Goal: Transaction & Acquisition: Purchase product/service

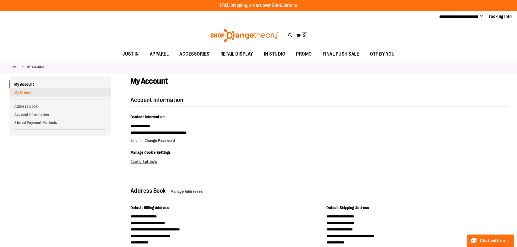
click at [17, 92] on link "My Orders" at bounding box center [60, 93] width 101 height 8
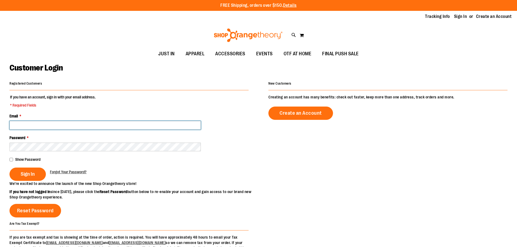
type input "**********"
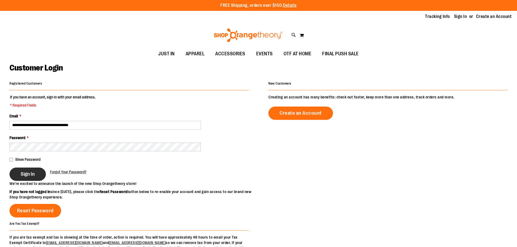
click at [34, 170] on button "Sign In" at bounding box center [28, 174] width 36 height 13
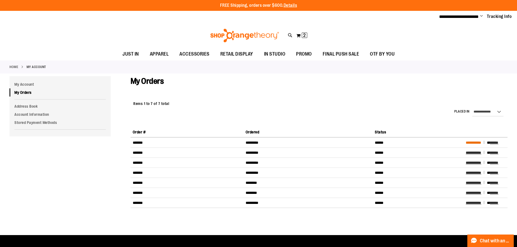
click at [475, 141] on span "**********" at bounding box center [473, 143] width 15 height 4
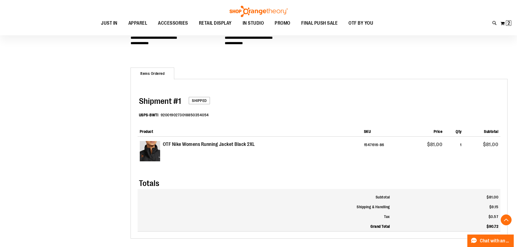
scroll to position [163, 0]
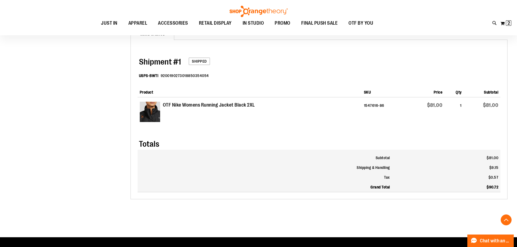
click at [194, 108] on strong "OTF Nike Womens Running Jacket Black 2XL" at bounding box center [209, 105] width 92 height 7
click at [212, 108] on strong "OTF Nike Womens Running Jacket Black 2XL" at bounding box center [209, 105] width 92 height 7
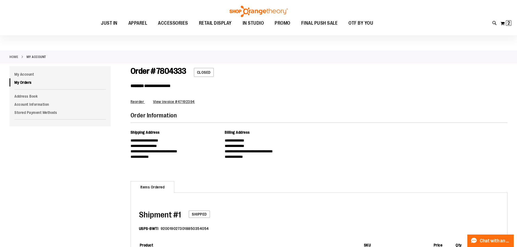
scroll to position [0, 0]
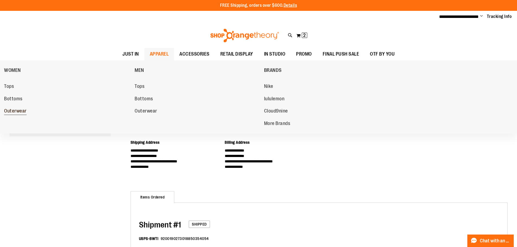
click at [14, 111] on span "Outerwear" at bounding box center [15, 111] width 23 height 7
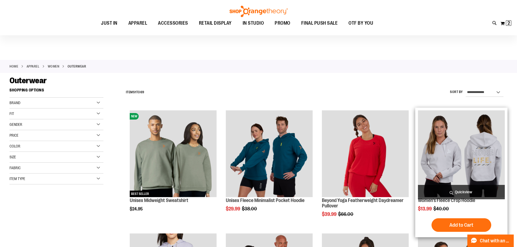
scroll to position [27, 0]
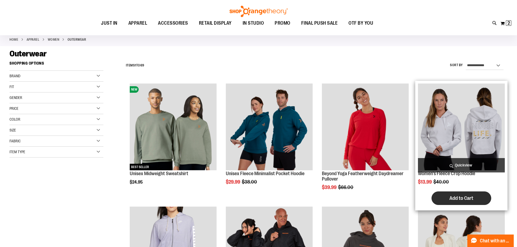
click at [454, 196] on span "Add to Cart" at bounding box center [462, 199] width 24 height 6
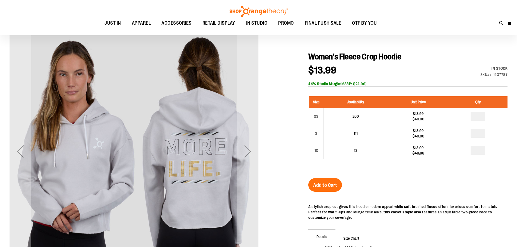
scroll to position [54, 0]
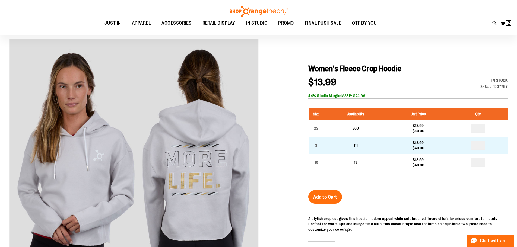
click at [334, 146] on td "111" at bounding box center [356, 145] width 65 height 17
click at [481, 147] on input "number" at bounding box center [478, 145] width 15 height 9
type input "*"
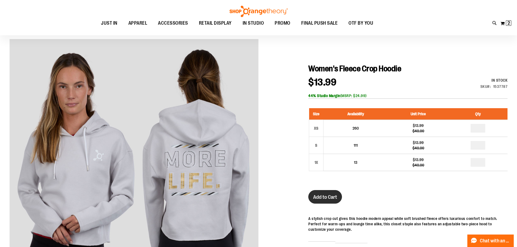
click at [340, 200] on button "Add to Cart" at bounding box center [326, 197] width 34 height 14
click at [506, 27] on button "My Cart 2 2 items" at bounding box center [506, 23] width 11 height 9
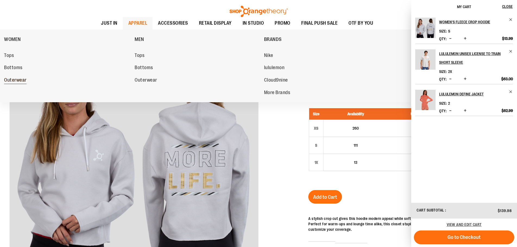
click at [16, 80] on span "Outerwear" at bounding box center [15, 80] width 23 height 7
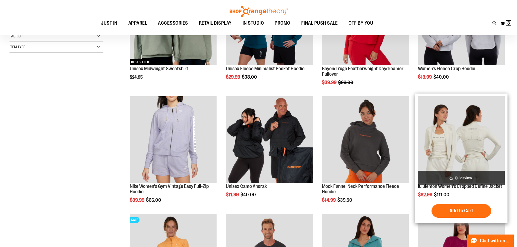
scroll to position [81, 0]
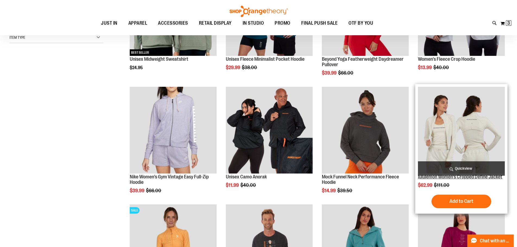
click at [453, 177] on link "lululemon Women's Cropped Define Jacket" at bounding box center [460, 176] width 84 height 5
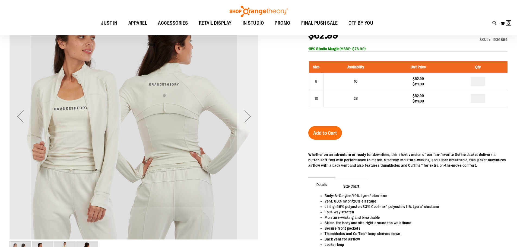
scroll to position [27, 0]
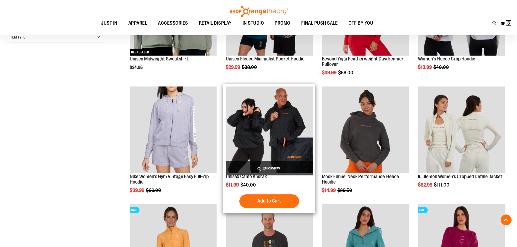
scroll to position [169, 0]
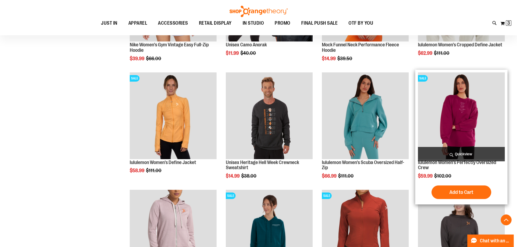
scroll to position [277, 0]
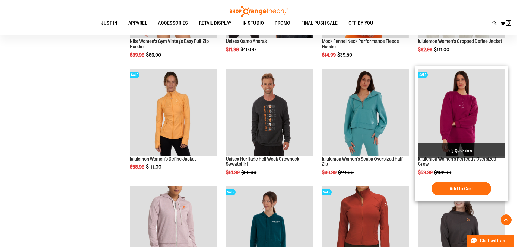
click at [443, 159] on link "lululemon Women's Perfectly Oversized Crew" at bounding box center [457, 161] width 78 height 11
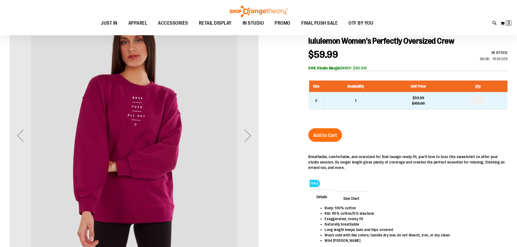
scroll to position [54, 0]
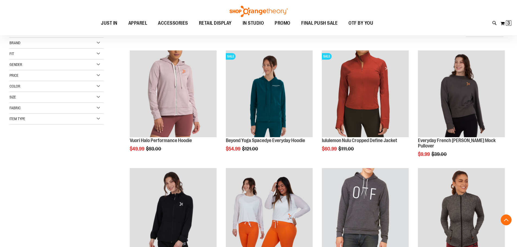
scroll to position [229, 0]
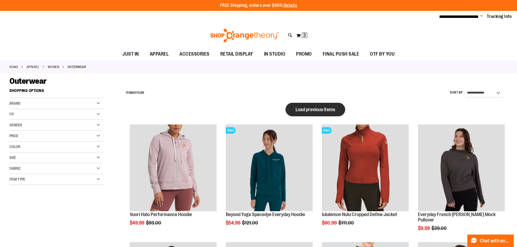
click at [311, 113] on button "Load previous items" at bounding box center [316, 110] width 60 height 14
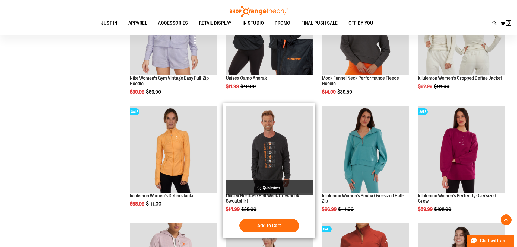
scroll to position [190, 0]
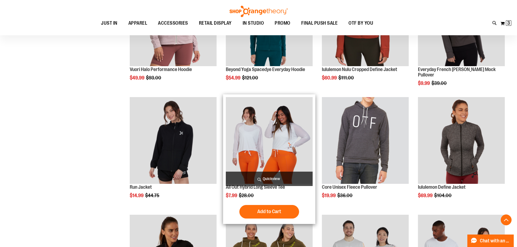
scroll to position [434, 0]
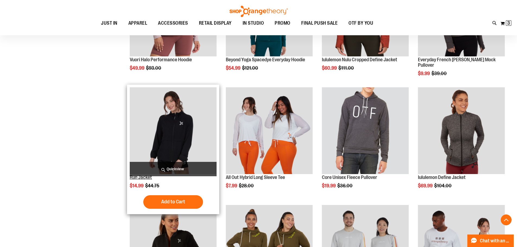
click at [137, 178] on link "Run Jacket" at bounding box center [141, 177] width 22 height 5
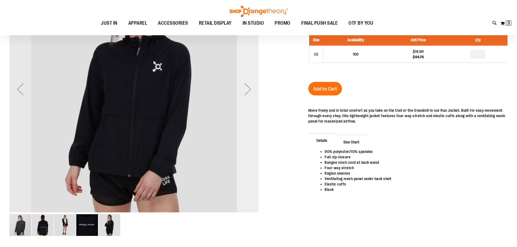
click at [250, 87] on div "Next" at bounding box center [248, 90] width 22 height 22
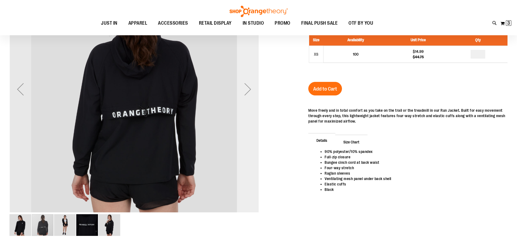
scroll to position [54, 0]
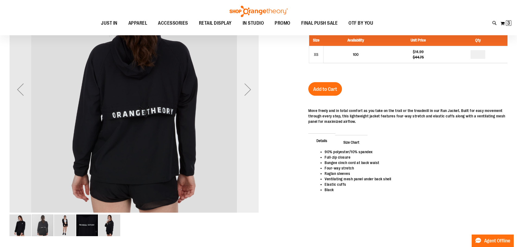
click at [250, 87] on div "Next" at bounding box center [248, 90] width 22 height 22
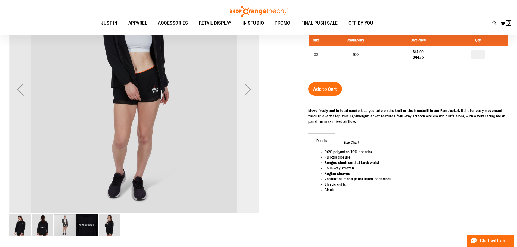
click at [250, 87] on div "Next" at bounding box center [248, 90] width 22 height 22
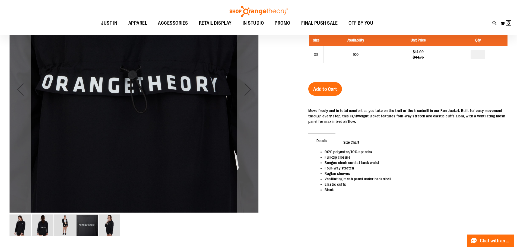
scroll to position [0, 0]
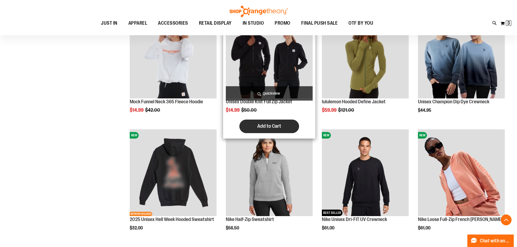
scroll to position [478, 0]
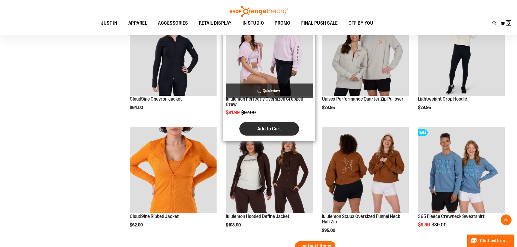
scroll to position [967, 0]
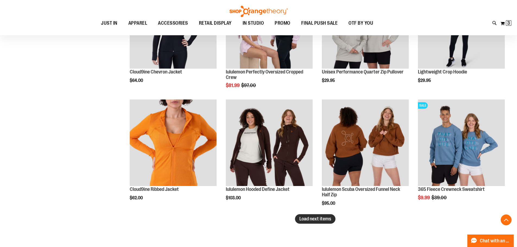
click at [305, 216] on button "Load next items" at bounding box center [315, 220] width 40 height 10
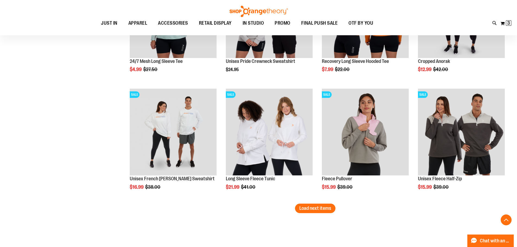
scroll to position [1347, 0]
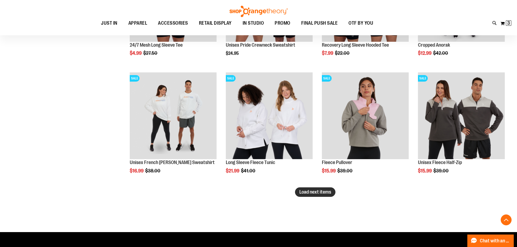
click at [299, 189] on button "Load next items" at bounding box center [315, 193] width 40 height 10
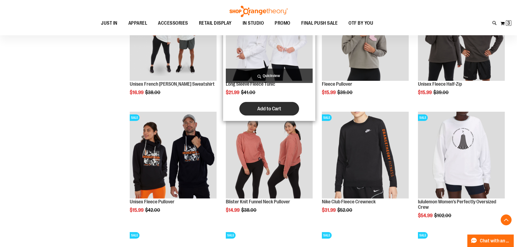
scroll to position [1429, 0]
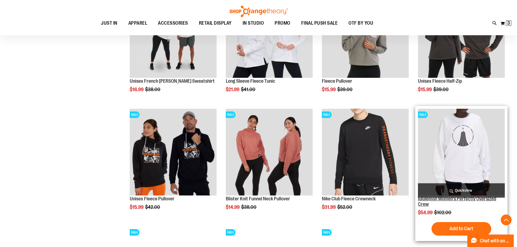
click at [450, 199] on link "lululemon Women's Perfectly Oversized Crew" at bounding box center [457, 201] width 78 height 11
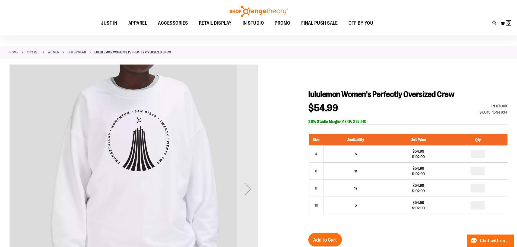
scroll to position [27, 0]
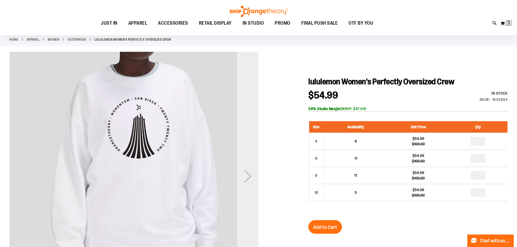
click at [249, 189] on div "Next" at bounding box center [248, 176] width 22 height 249
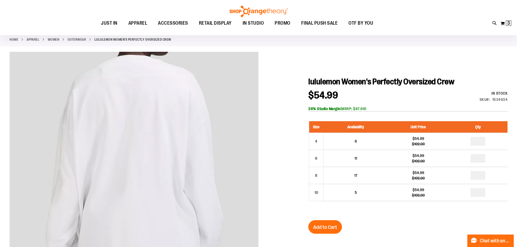
drag, startPoint x: 14, startPoint y: 1, endPoint x: 80, endPoint y: 7, distance: 66.6
click at [87, 7] on div "Toggle Nav Search Popular Suggestions Advanced Search" at bounding box center [258, 17] width 517 height 35
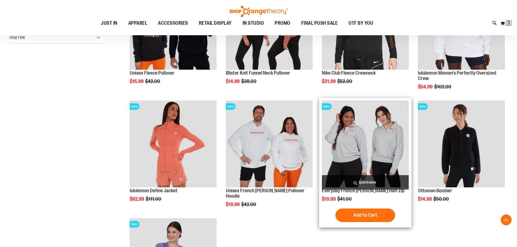
scroll to position [108, 0]
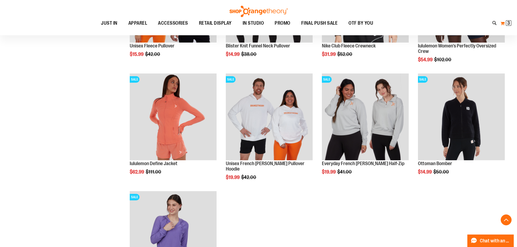
drag, startPoint x: 504, startPoint y: 14, endPoint x: 506, endPoint y: 19, distance: 4.7
click at [504, 14] on div "Toggle Nav Search Popular Suggestions Advanced Search" at bounding box center [258, 17] width 517 height 35
click at [506, 22] on span "3 3 items" at bounding box center [508, 22] width 5 height 5
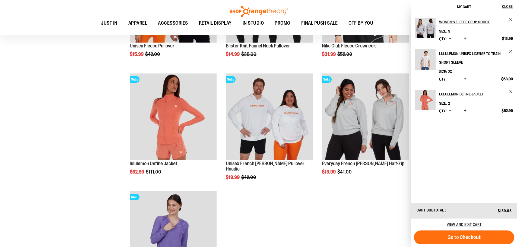
click at [468, 53] on h2 "lululemon Unisex License to Train Short Sleeve" at bounding box center [473, 57] width 67 height 17
click at [441, 61] on h2 "lululemon Unisex License to Train Short Sleeve" at bounding box center [473, 57] width 67 height 17
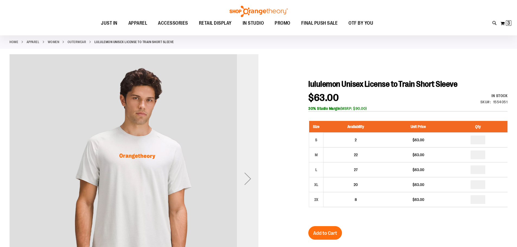
scroll to position [54, 0]
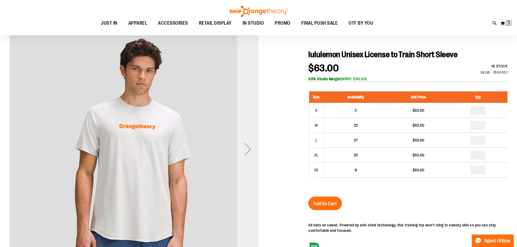
click at [253, 134] on div "Next" at bounding box center [248, 149] width 22 height 249
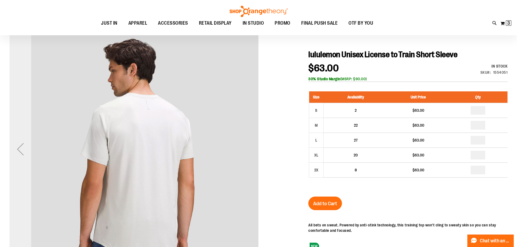
click at [27, 137] on div "Previous" at bounding box center [21, 149] width 22 height 249
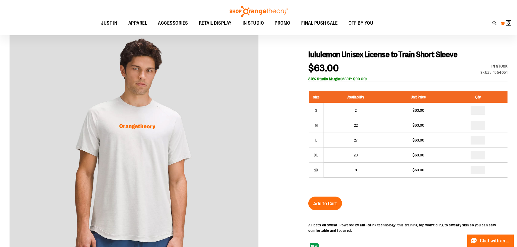
click at [504, 24] on button "My Cart 3 3 items" at bounding box center [506, 23] width 11 height 9
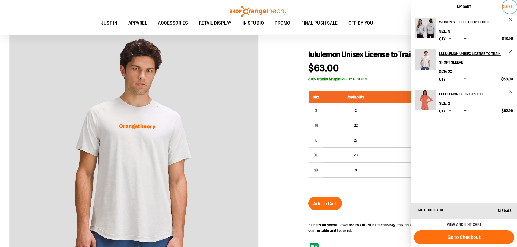
click at [504, 9] on button "Close" at bounding box center [510, 7] width 15 height 14
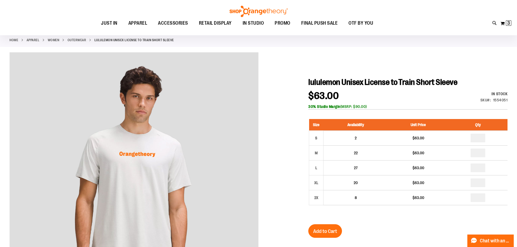
scroll to position [0, 0]
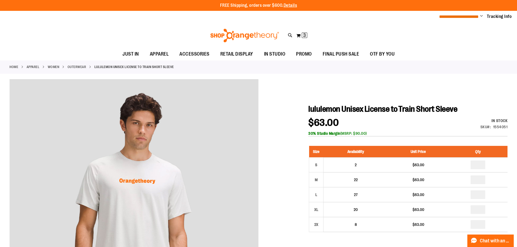
click at [470, 18] on span "**********" at bounding box center [460, 17] width 40 height 4
click at [462, 15] on span "**********" at bounding box center [460, 17] width 40 height 4
click at [481, 16] on span "Change" at bounding box center [482, 16] width 3 height 5
click at [454, 24] on link "My Account" at bounding box center [463, 26] width 48 height 10
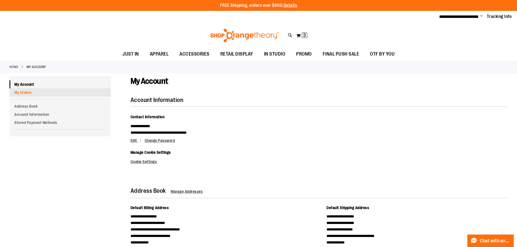
click at [27, 93] on link "My Orders" at bounding box center [60, 93] width 101 height 8
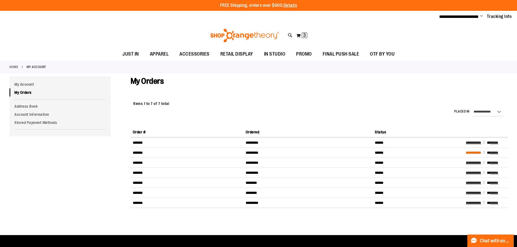
click at [480, 152] on span "**********" at bounding box center [473, 153] width 15 height 4
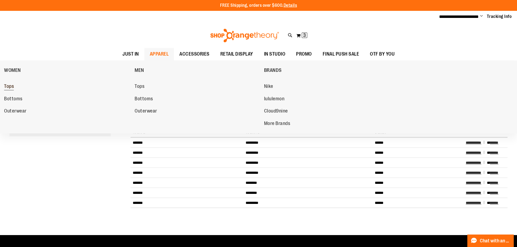
click at [7, 85] on span "Tops" at bounding box center [9, 87] width 10 height 7
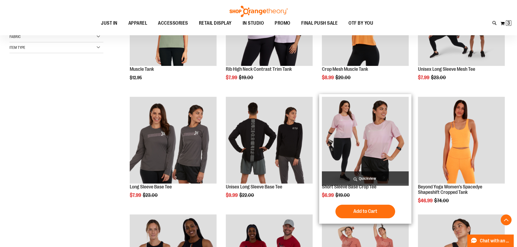
scroll to position [136, 0]
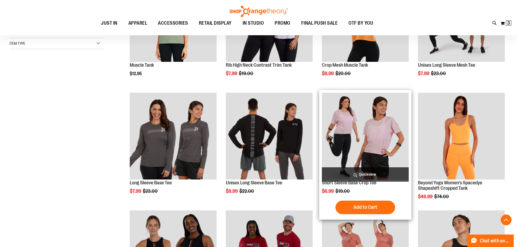
click at [347, 143] on img "product" at bounding box center [365, 136] width 87 height 87
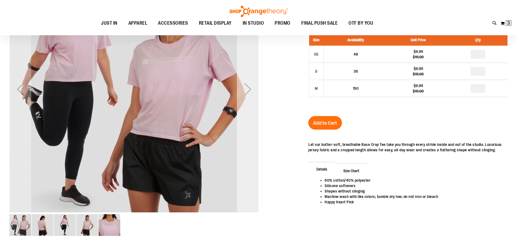
scroll to position [54, 0]
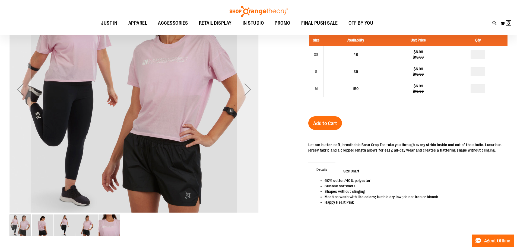
click at [254, 94] on div "Next" at bounding box center [248, 90] width 22 height 22
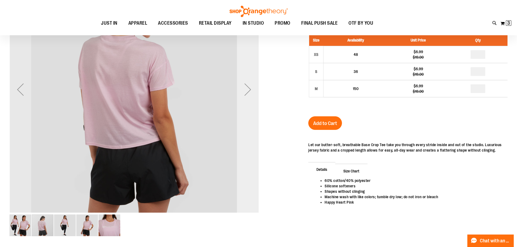
click at [254, 94] on div "Next" at bounding box center [248, 90] width 22 height 22
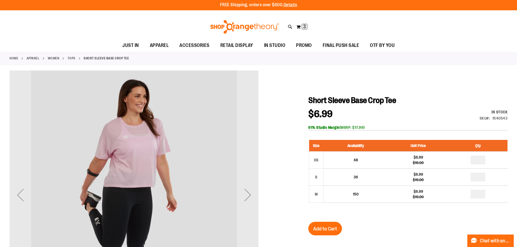
scroll to position [0, 0]
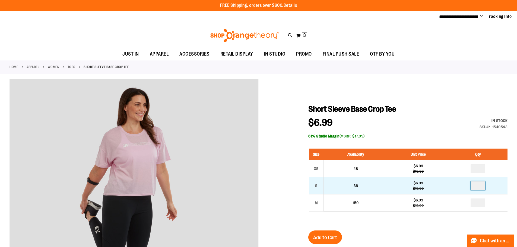
click at [482, 186] on input "number" at bounding box center [478, 186] width 15 height 9
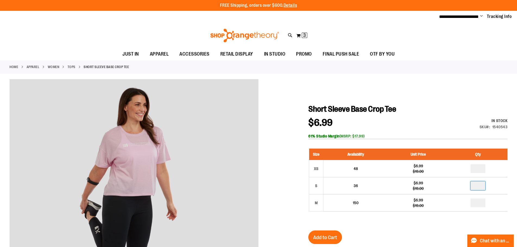
type input "*"
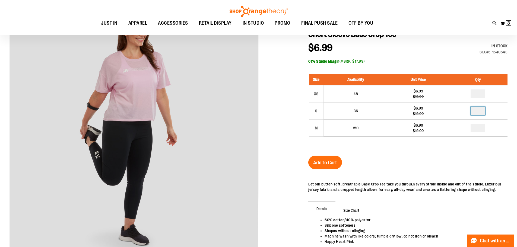
scroll to position [54, 0]
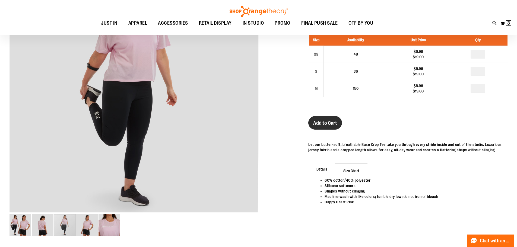
click at [321, 119] on button "Add to Cart" at bounding box center [326, 123] width 34 height 14
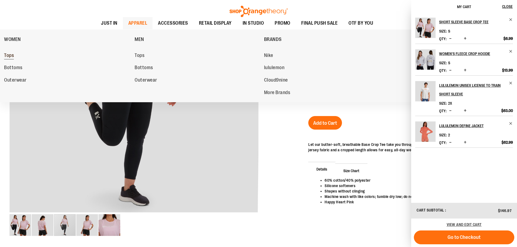
click at [10, 56] on span "Tops" at bounding box center [9, 56] width 10 height 7
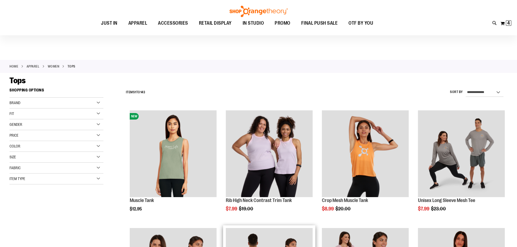
scroll to position [81, 0]
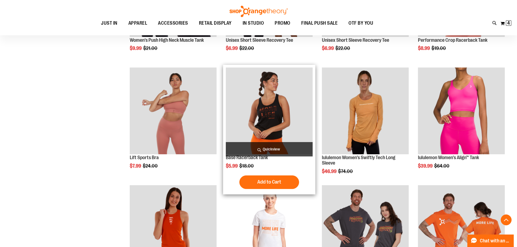
scroll to position [407, 0]
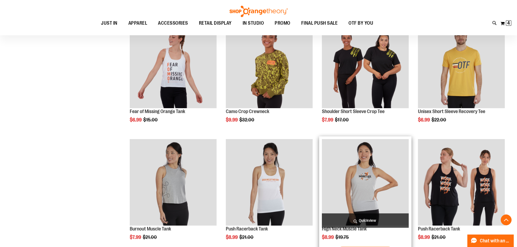
scroll to position [951, 0]
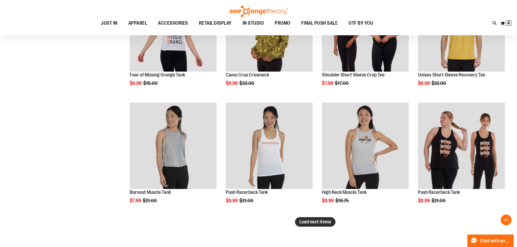
click at [325, 221] on span "Load next items" at bounding box center [316, 221] width 32 height 5
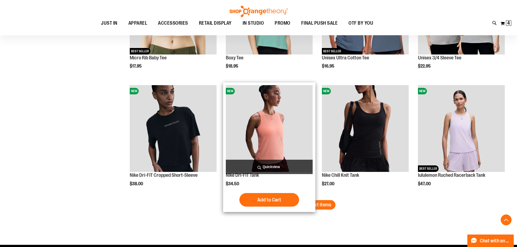
scroll to position [1331, 0]
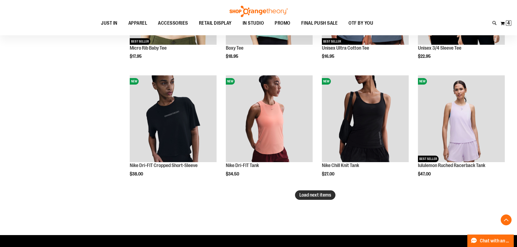
click at [306, 193] on span "Load next items" at bounding box center [316, 195] width 32 height 5
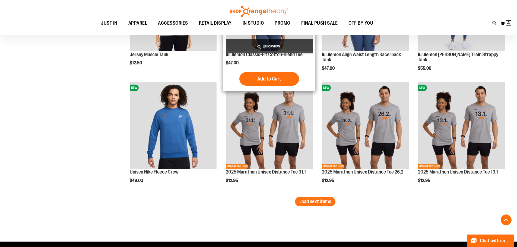
scroll to position [1684, 0]
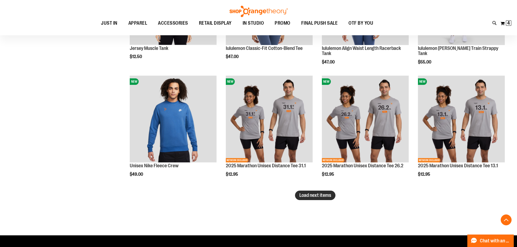
click at [296, 197] on button "Load next items" at bounding box center [315, 196] width 40 height 10
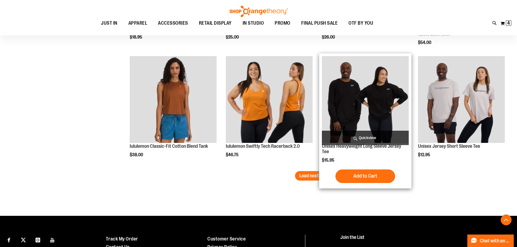
scroll to position [2064, 0]
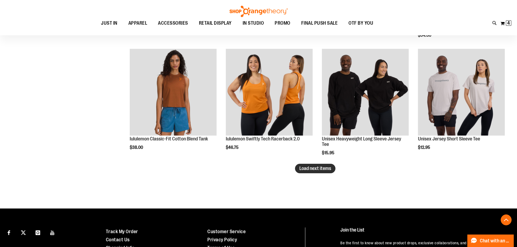
click at [319, 171] on span "Load next items" at bounding box center [316, 168] width 32 height 5
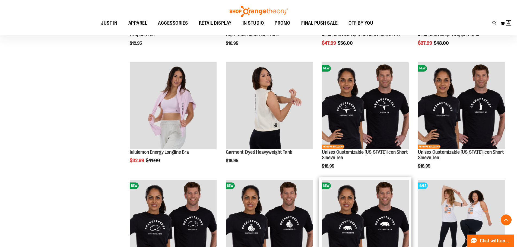
scroll to position [2336, 0]
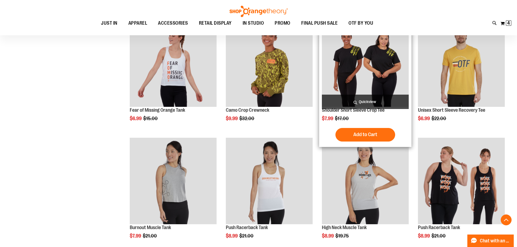
scroll to position [869, 0]
